Goal: Task Accomplishment & Management: Complete application form

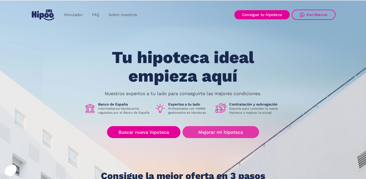
click at [219, 132] on link "Mejorar mi hipoteca" at bounding box center [221, 132] width 77 height 12
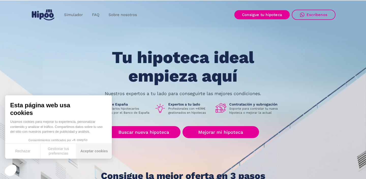
click at [94, 148] on button "Aceptar cookies" at bounding box center [94, 151] width 36 height 15
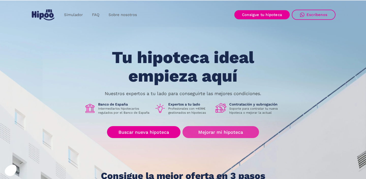
click at [202, 133] on link "Mejorar mi hipoteca" at bounding box center [221, 132] width 77 height 12
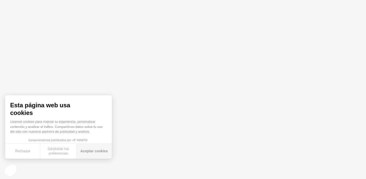
click at [86, 151] on button "Aceptar cookies" at bounding box center [94, 151] width 36 height 15
